Goal: Information Seeking & Learning: Learn about a topic

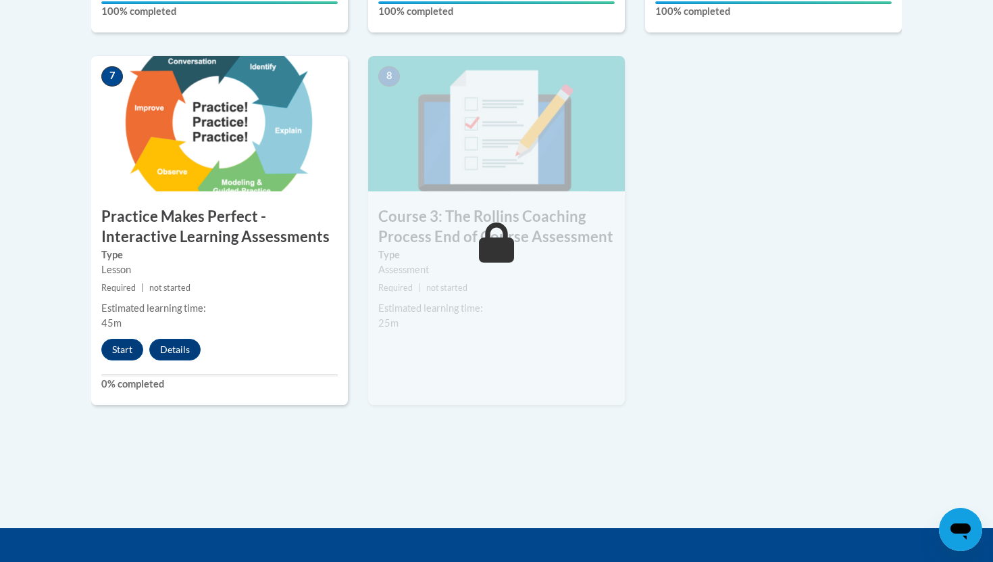
scroll to position [1168, 0]
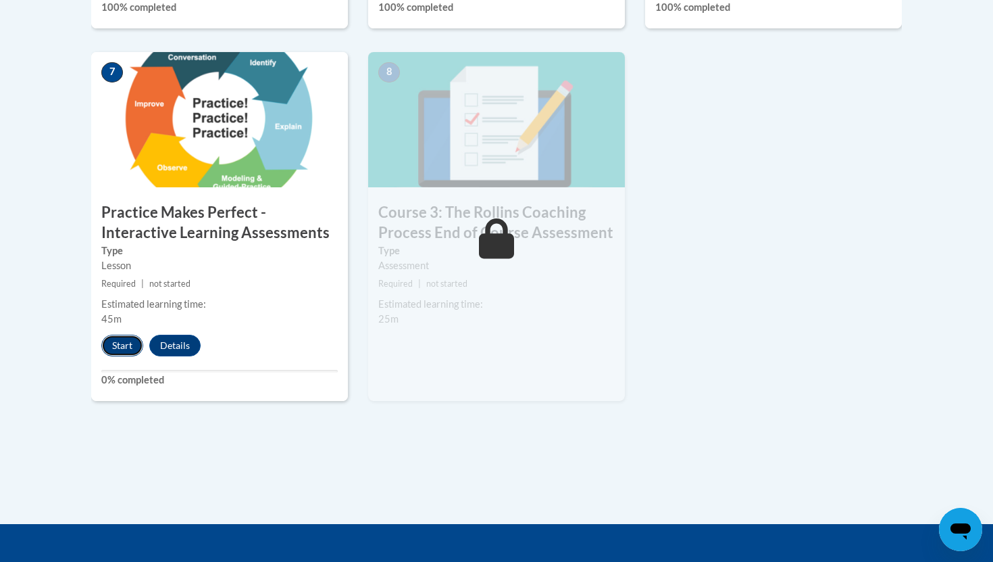
click at [122, 344] on button "Start" at bounding box center [122, 346] width 42 height 22
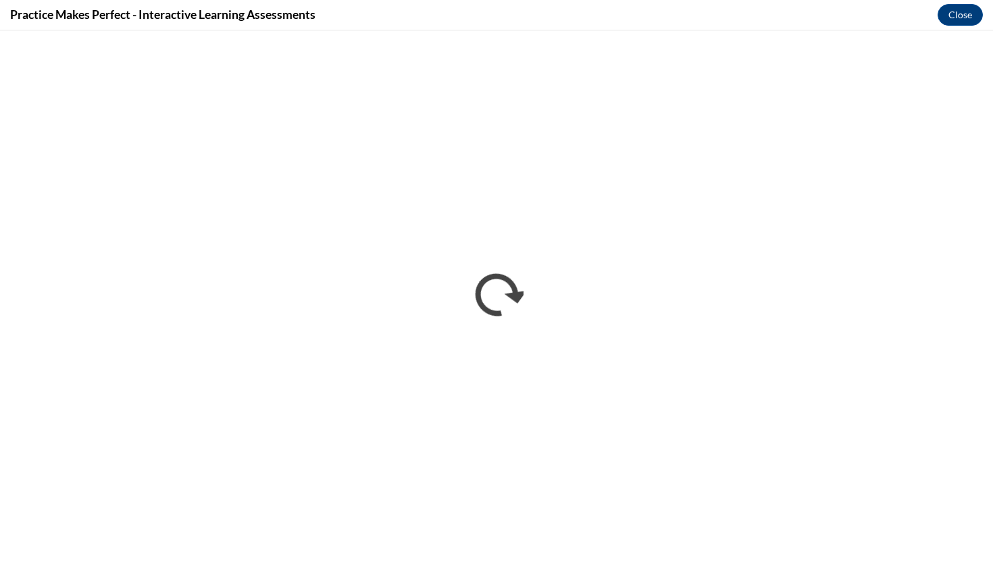
scroll to position [0, 0]
